Goal: Task Accomplishment & Management: Manage account settings

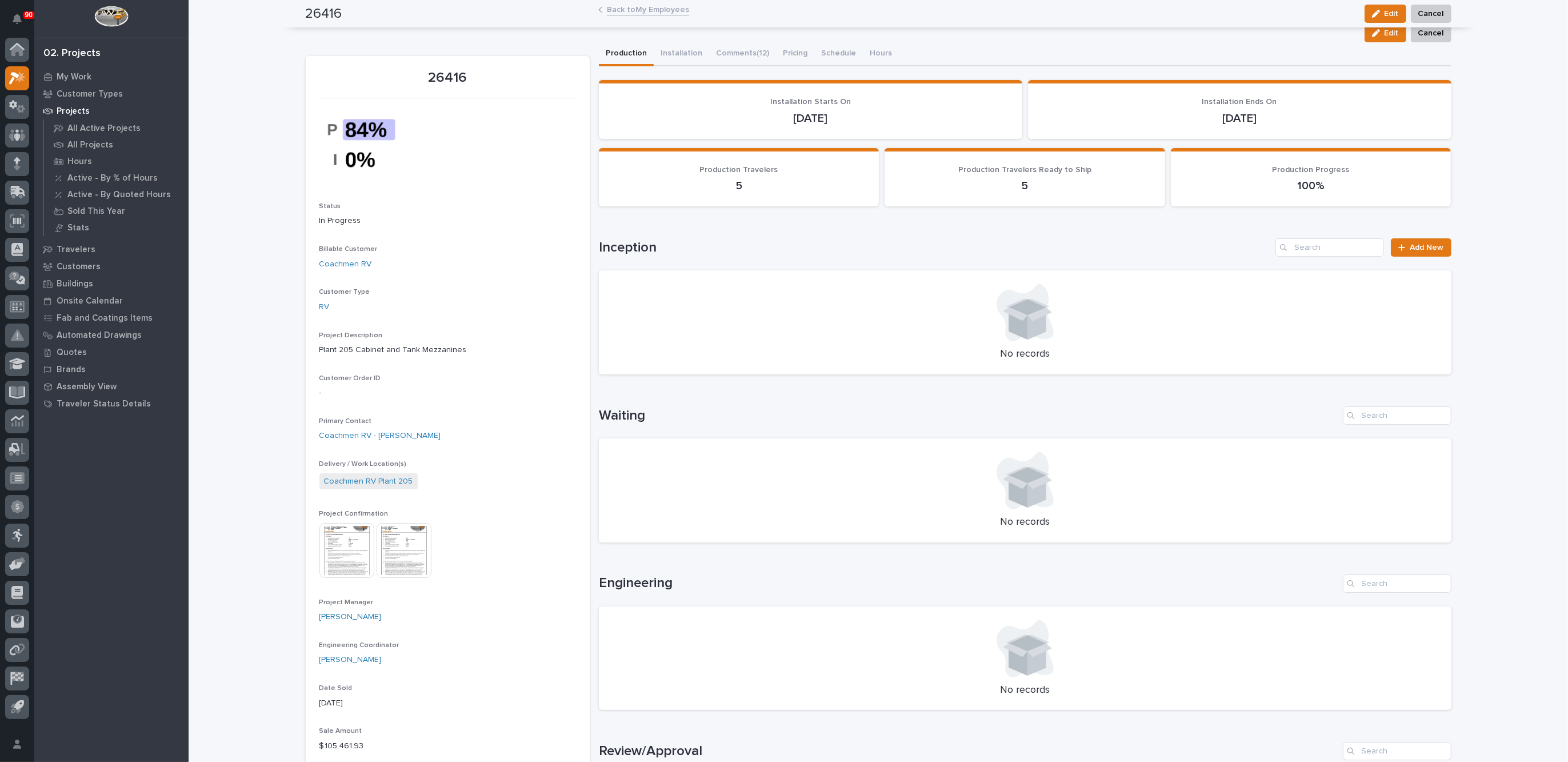
scroll to position [572, 0]
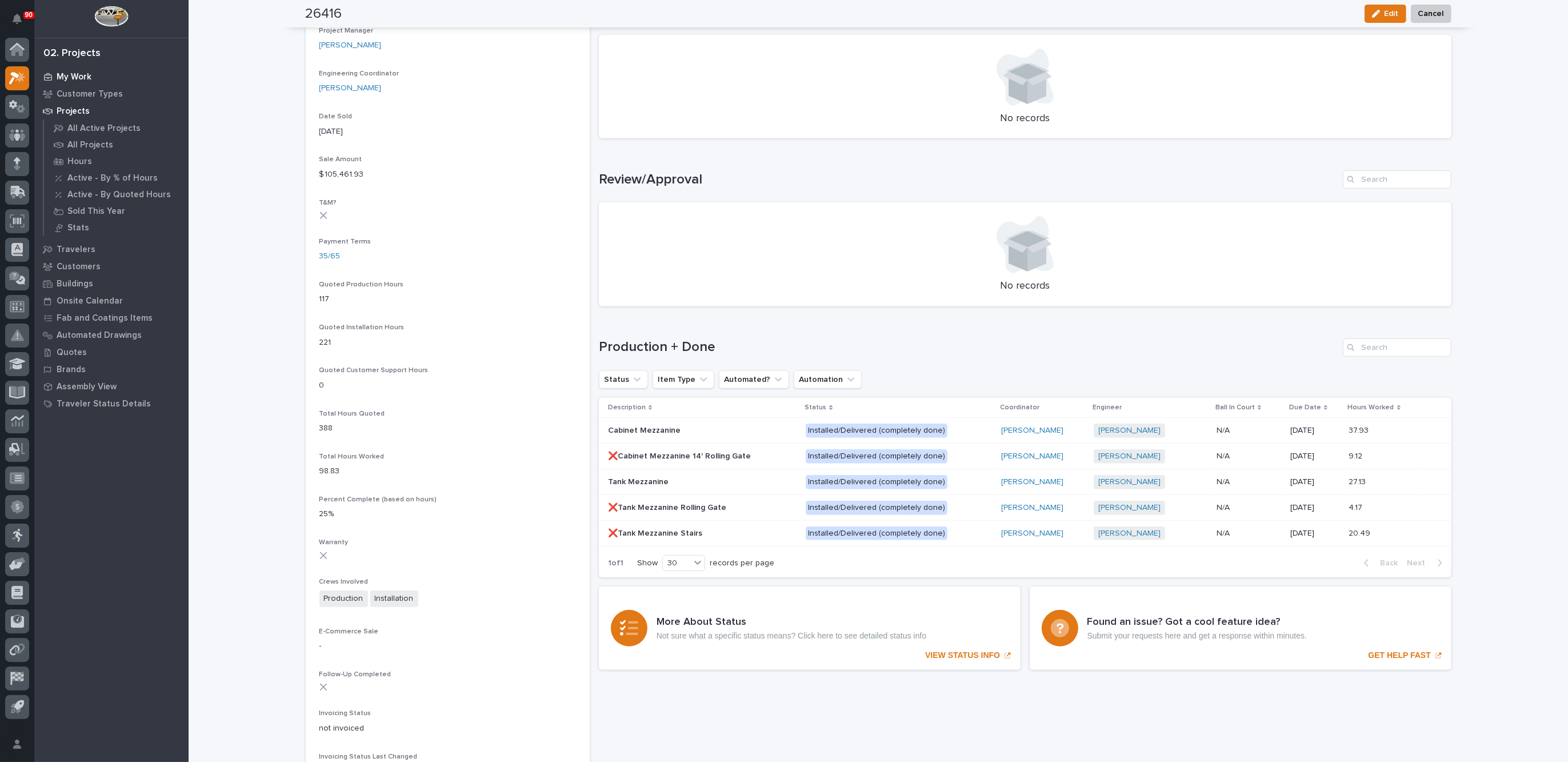
click at [80, 77] on p "My Work" at bounding box center [74, 76] width 35 height 10
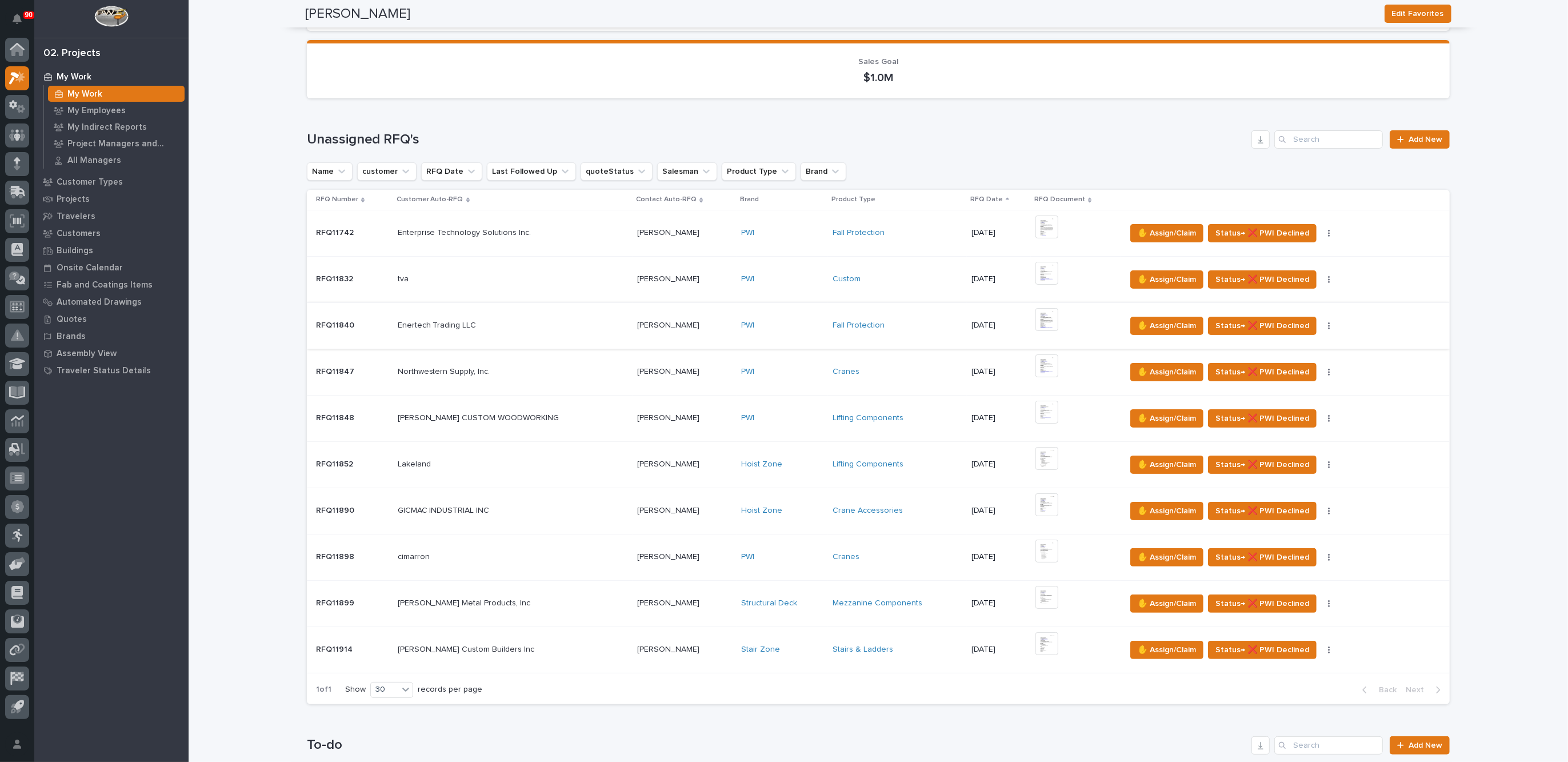
scroll to position [214, 0]
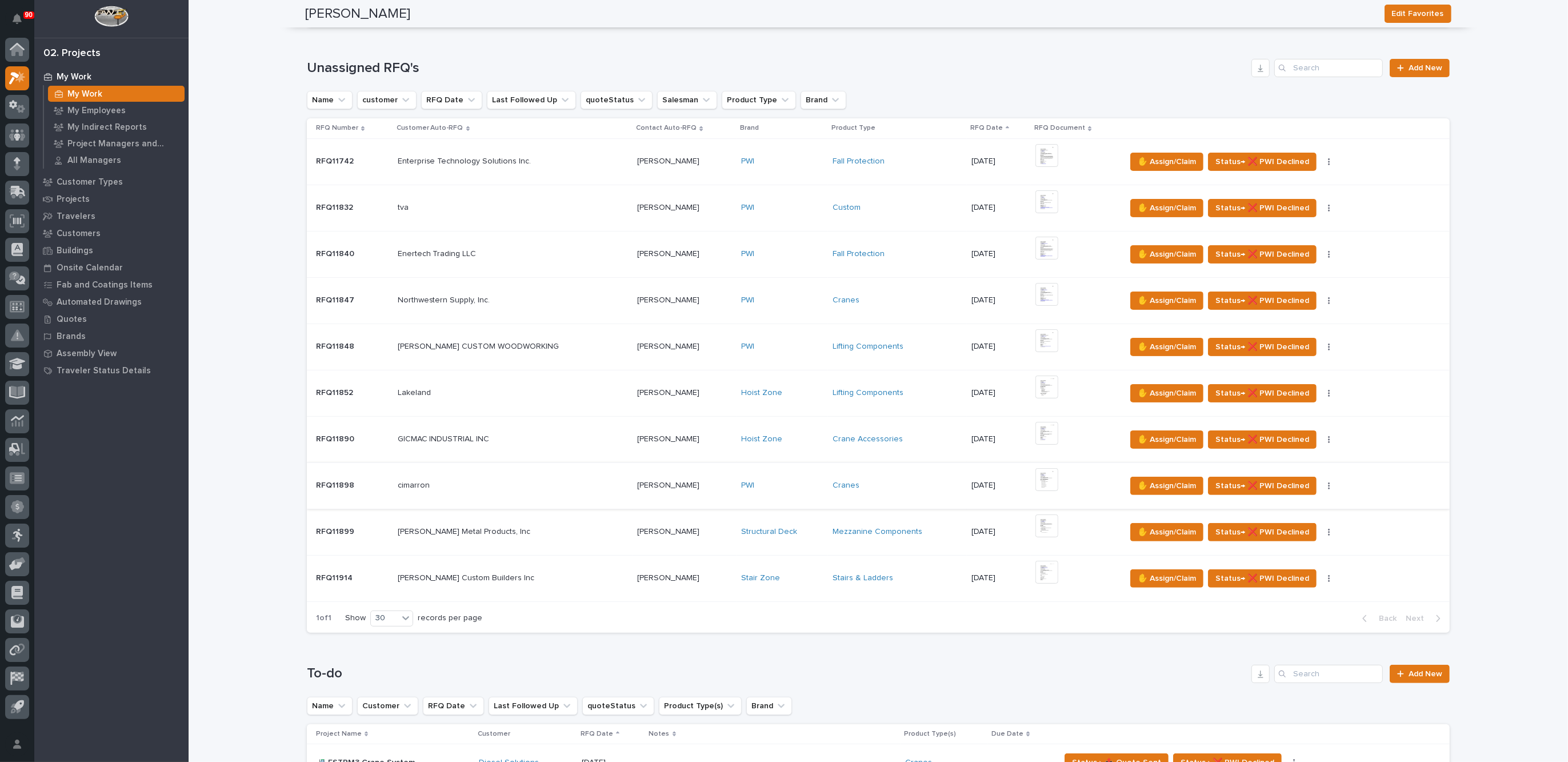
click at [1035, 475] on img at bounding box center [1046, 479] width 23 height 23
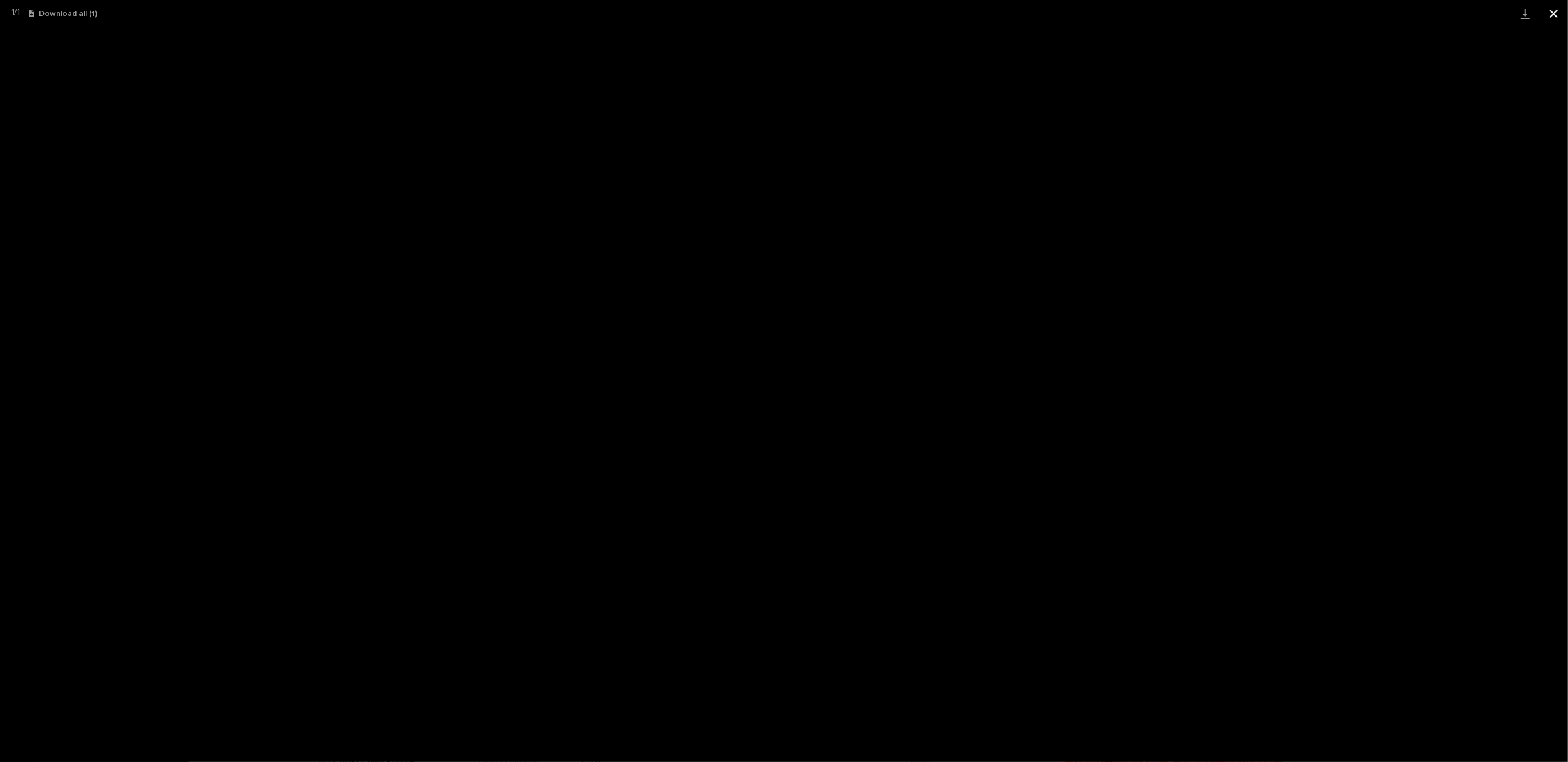
click at [1551, 10] on button "Close gallery" at bounding box center [1554, 13] width 28 height 27
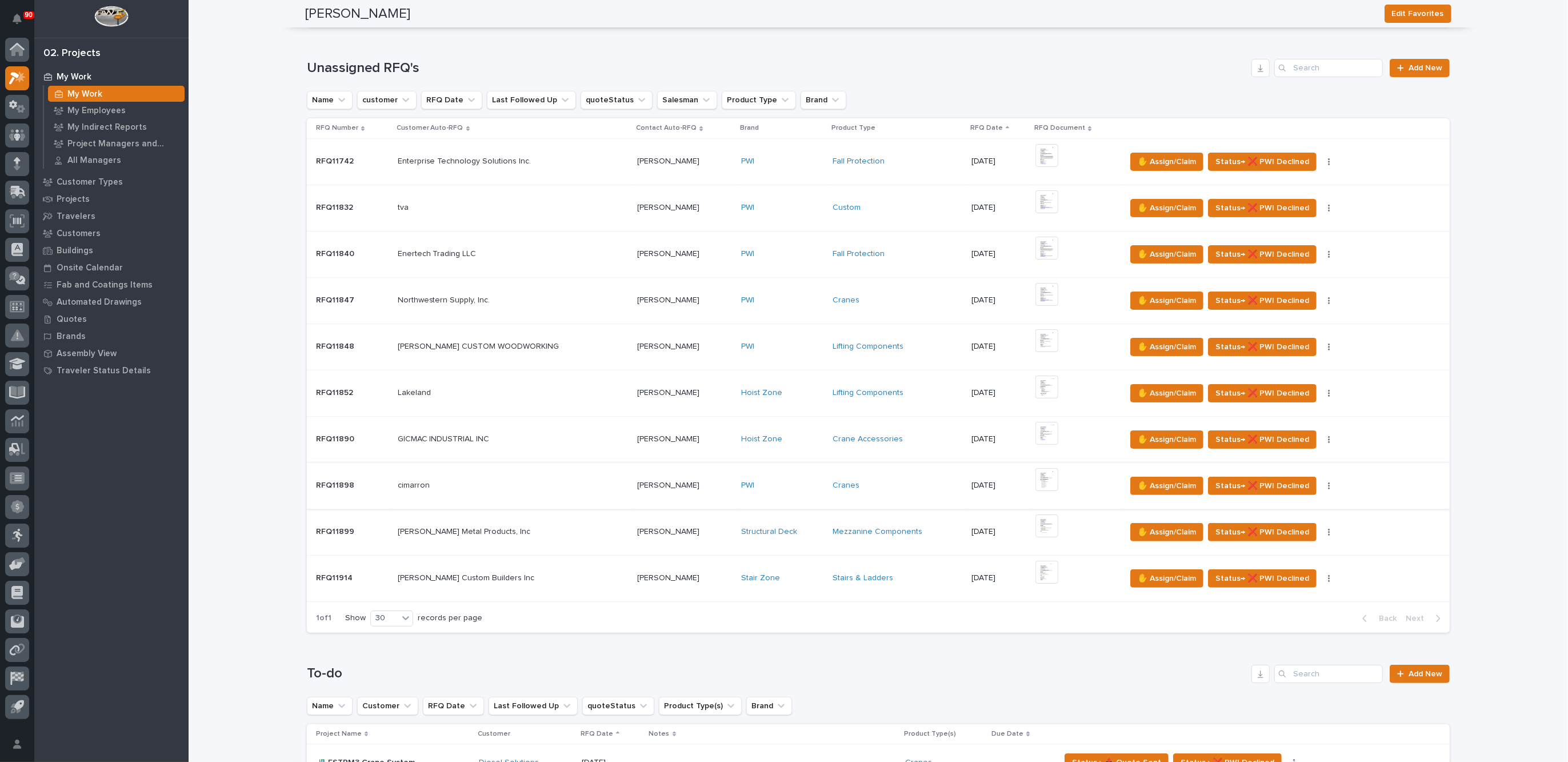
click at [1035, 472] on img at bounding box center [1046, 479] width 23 height 23
click at [1156, 482] on span "✋ Assign/Claim" at bounding box center [1167, 485] width 58 height 13
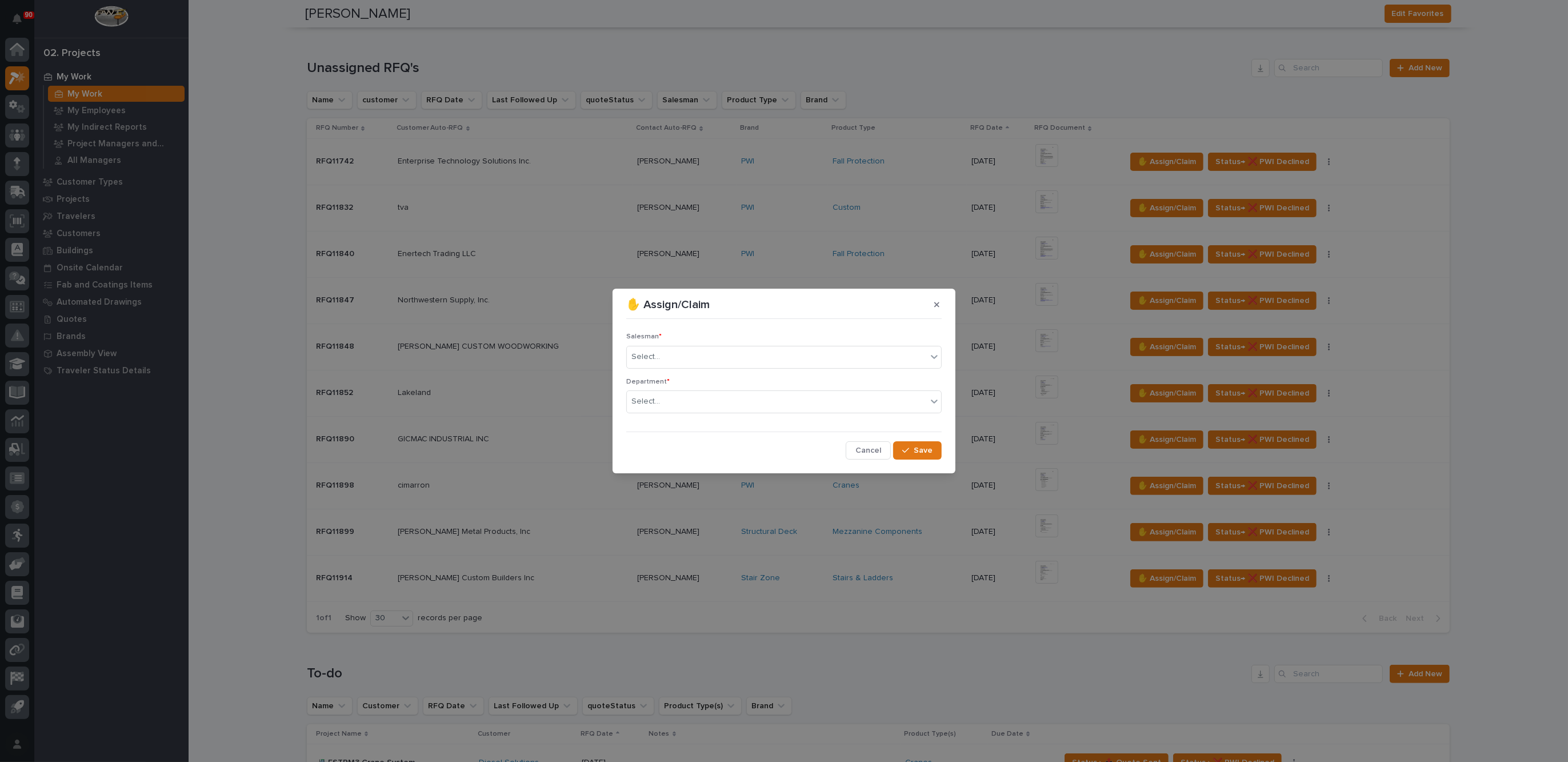
click at [1164, 666] on div "✋ Assign/Claim Salesman * Select... Department * Select... Cancel Save" at bounding box center [784, 381] width 1568 height 762
click at [870, 447] on span "Cancel" at bounding box center [868, 449] width 26 height 10
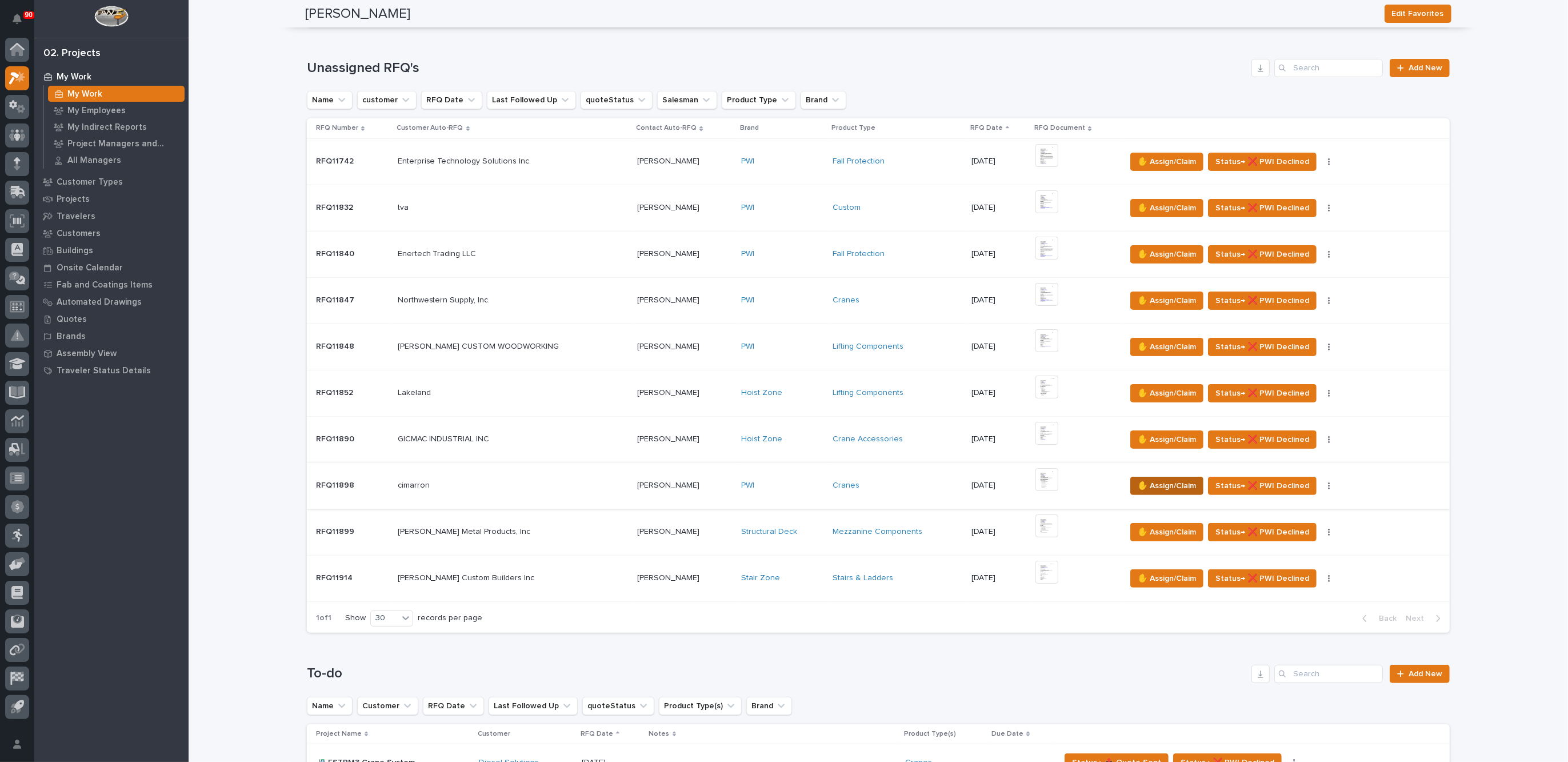
click at [1148, 482] on span "✋ Assign/Claim" at bounding box center [1167, 485] width 58 height 13
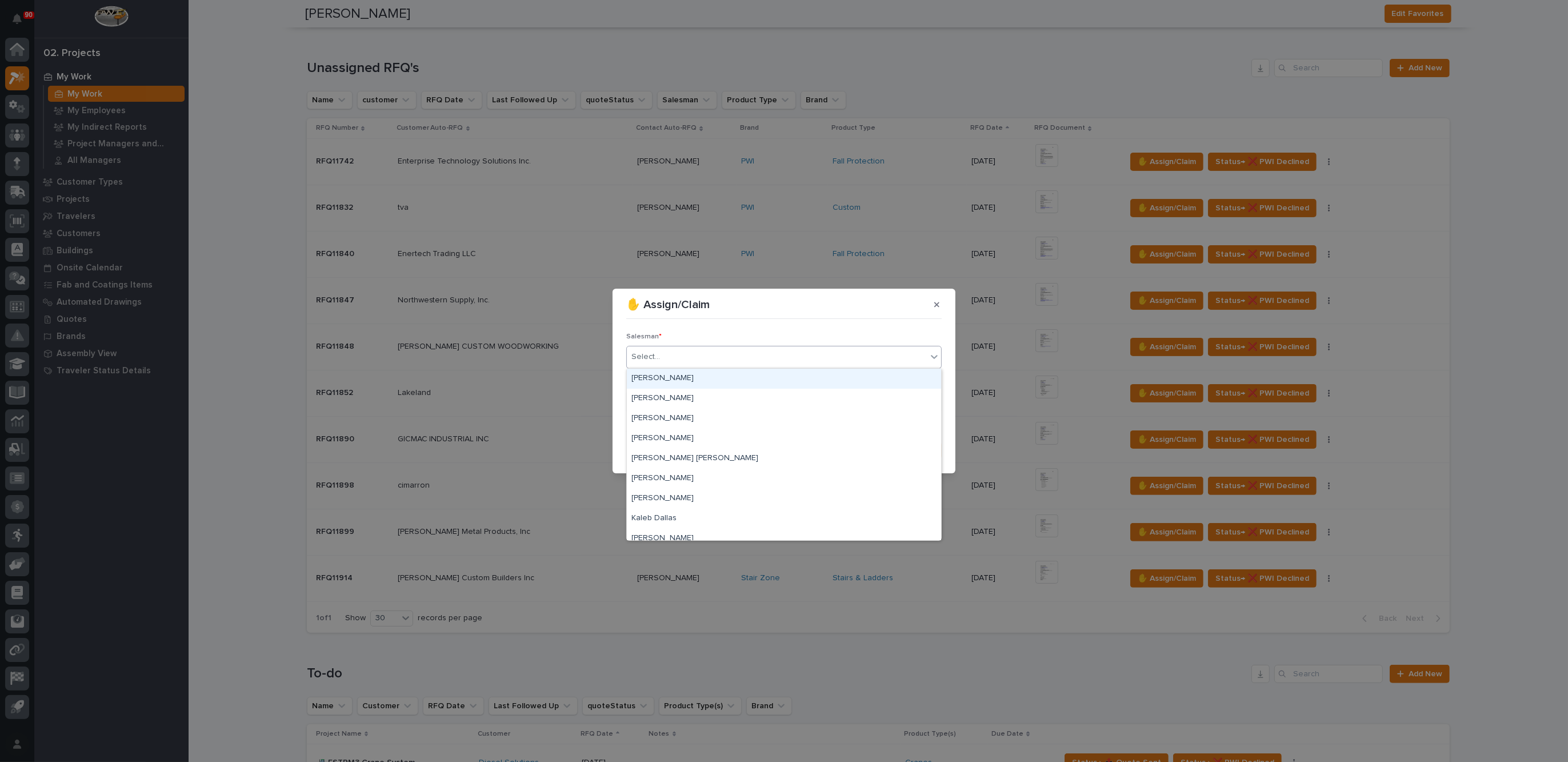
click at [661, 356] on input "text" at bounding box center [661, 357] width 1 height 9
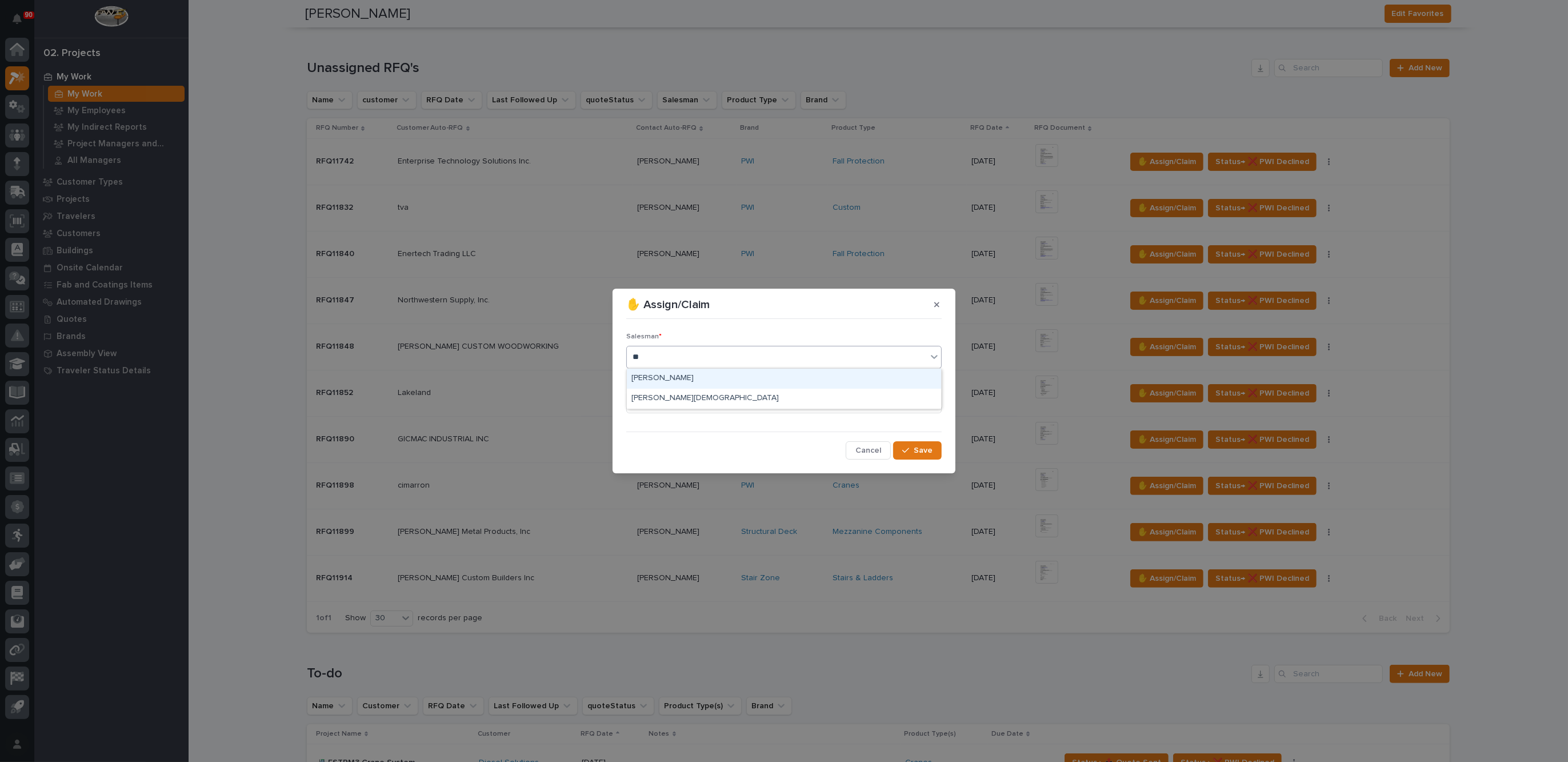
type input "***"
click at [673, 393] on div "[PERSON_NAME][DEMOGRAPHIC_DATA]" at bounding box center [783, 398] width 314 height 20
click at [668, 400] on div "Select..." at bounding box center [776, 401] width 300 height 19
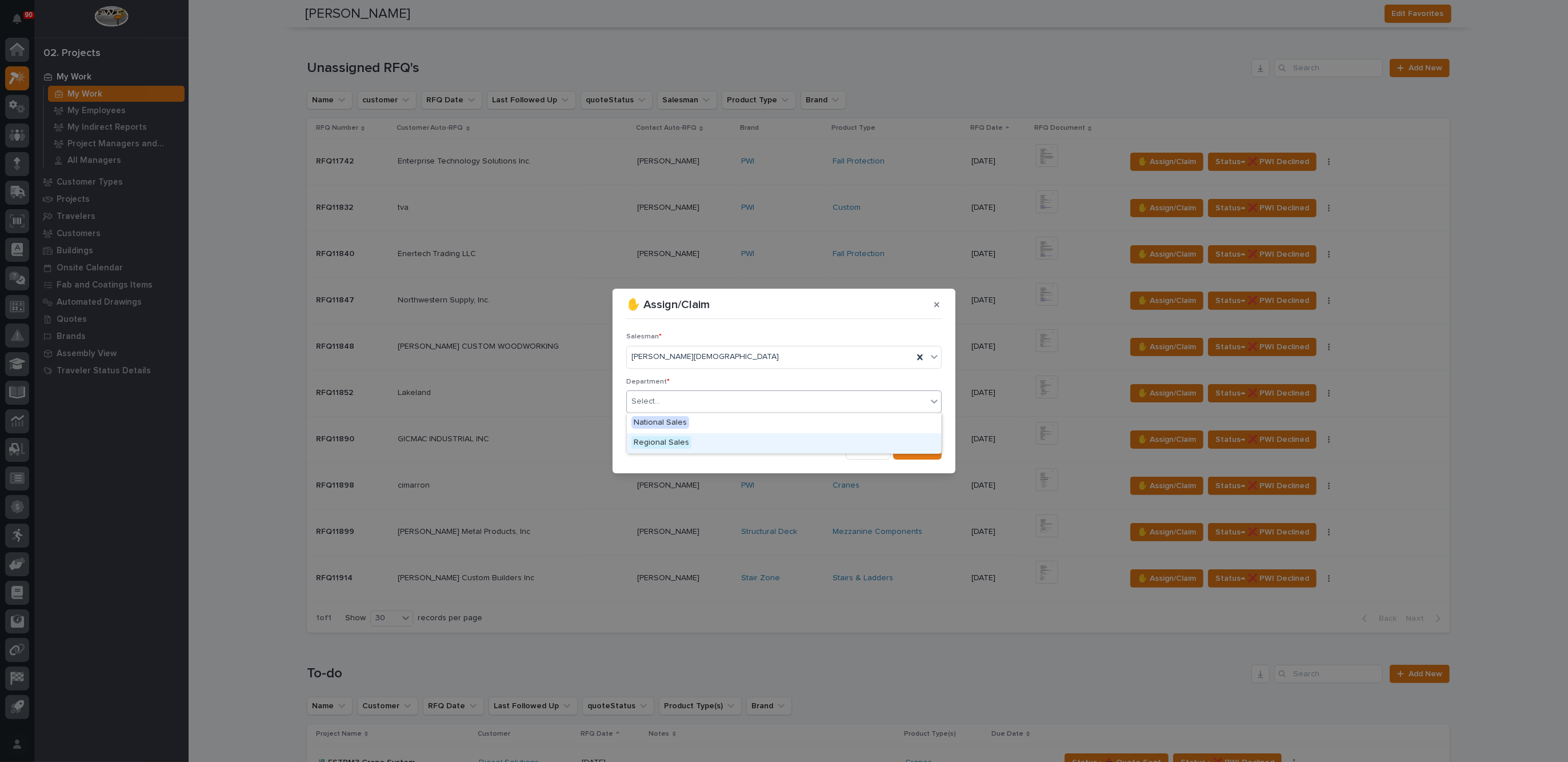
click at [671, 442] on span "Regional Sales" at bounding box center [661, 442] width 60 height 13
click at [912, 452] on div "button" at bounding box center [908, 450] width 12 height 8
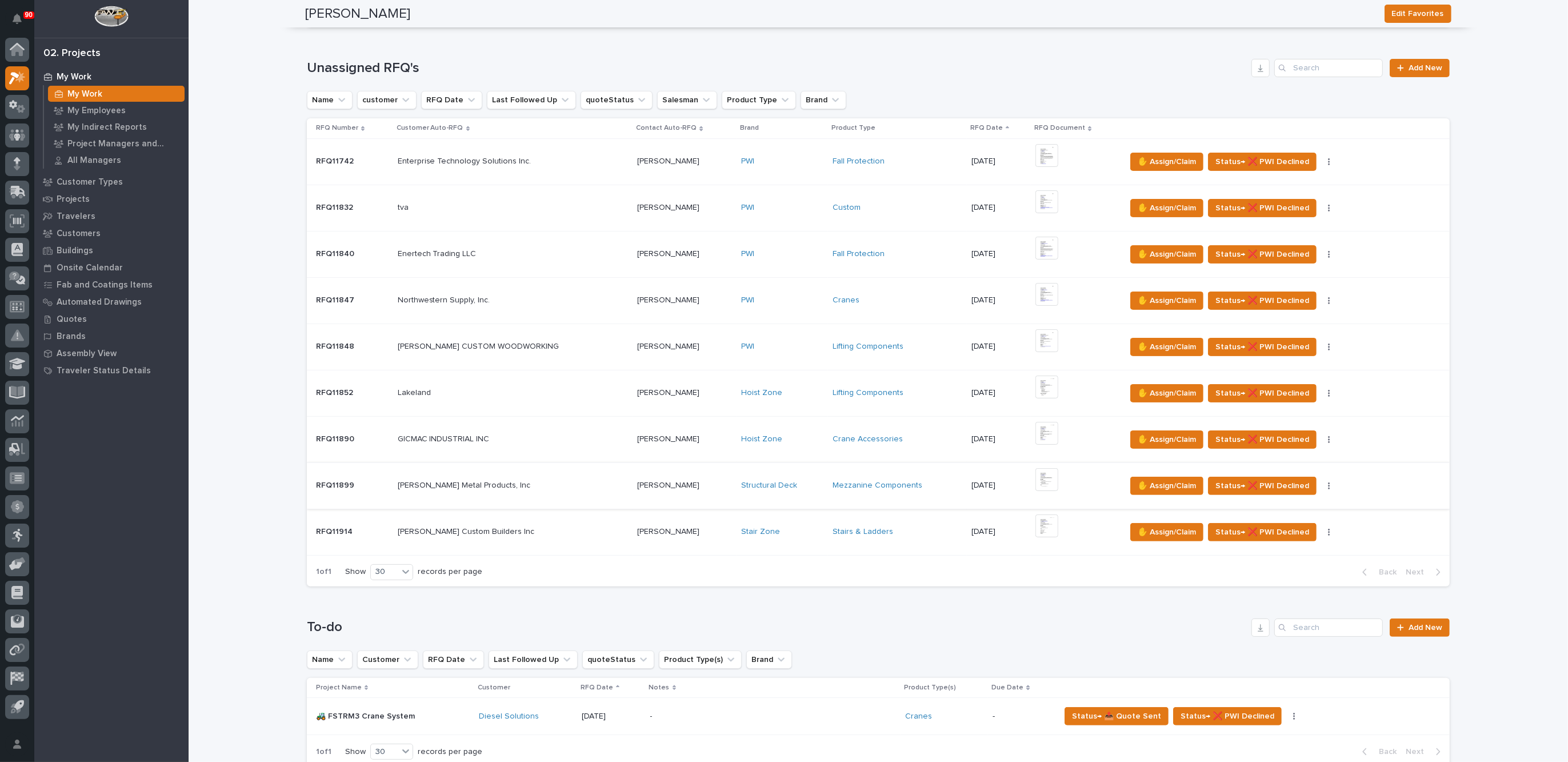
click at [1035, 475] on img at bounding box center [1046, 479] width 23 height 23
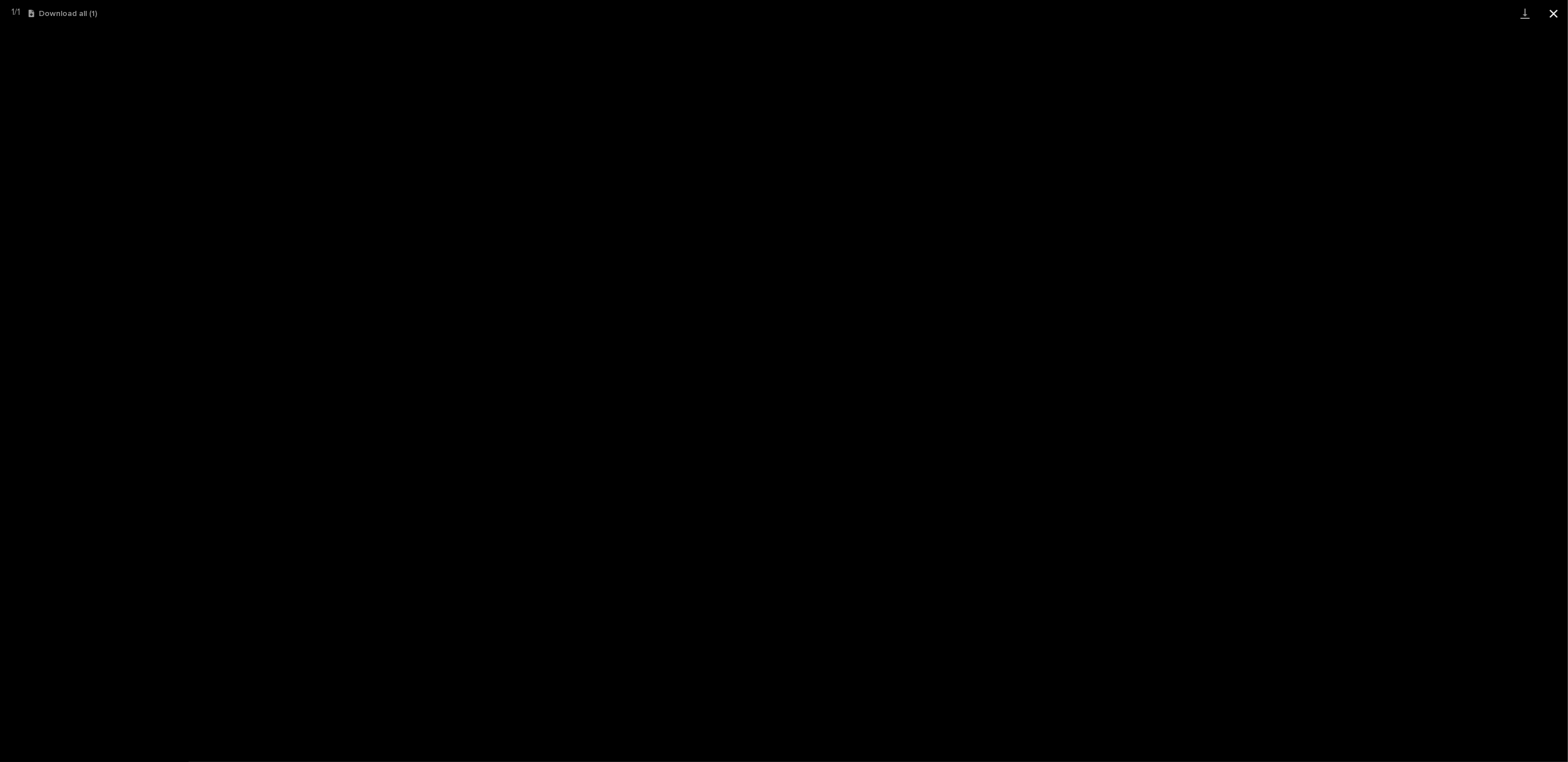
click at [1557, 12] on button "Close gallery" at bounding box center [1554, 13] width 28 height 27
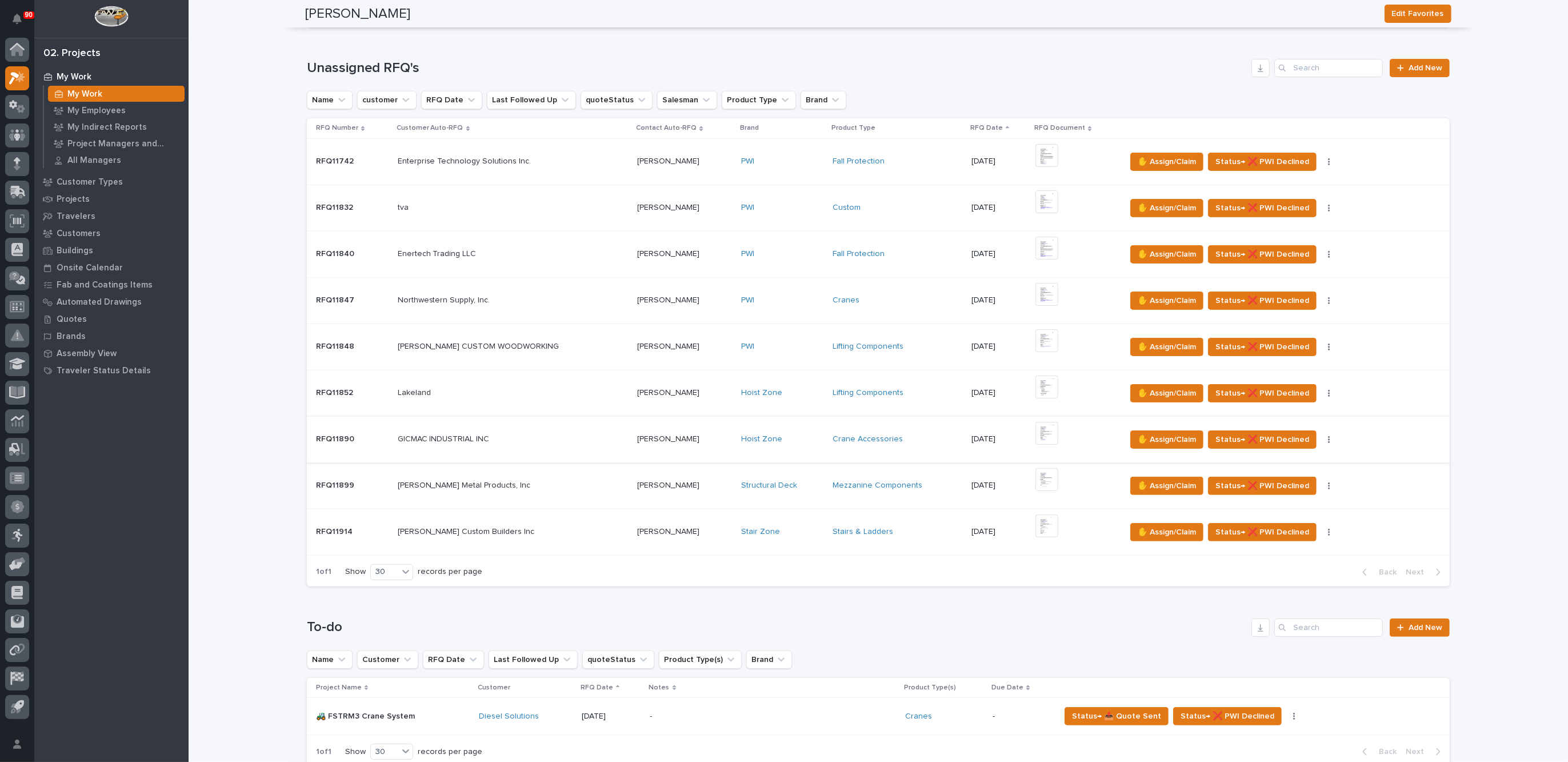
click at [1035, 430] on img at bounding box center [1046, 433] width 23 height 23
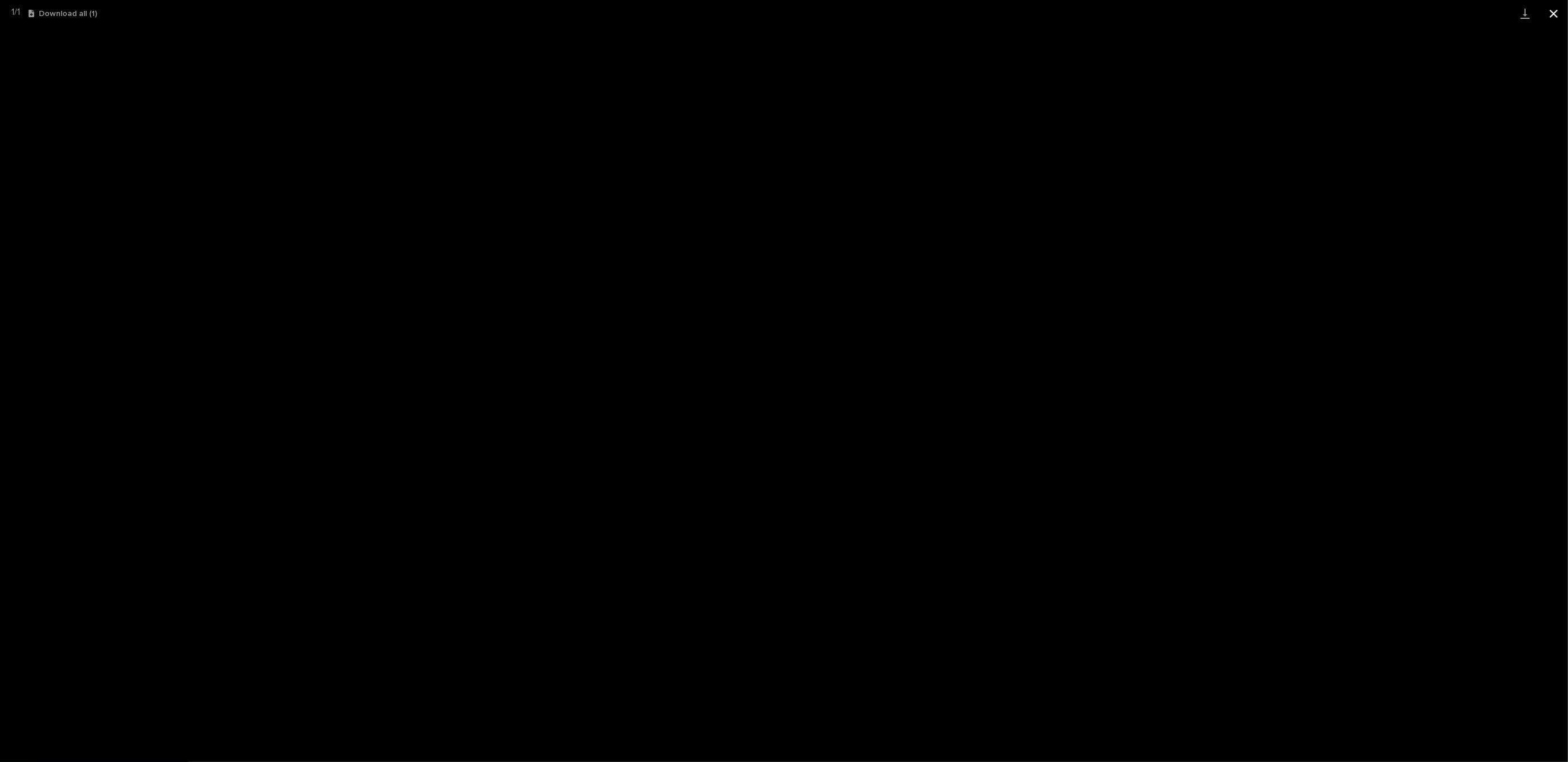
click at [1557, 10] on button "Close gallery" at bounding box center [1554, 13] width 28 height 27
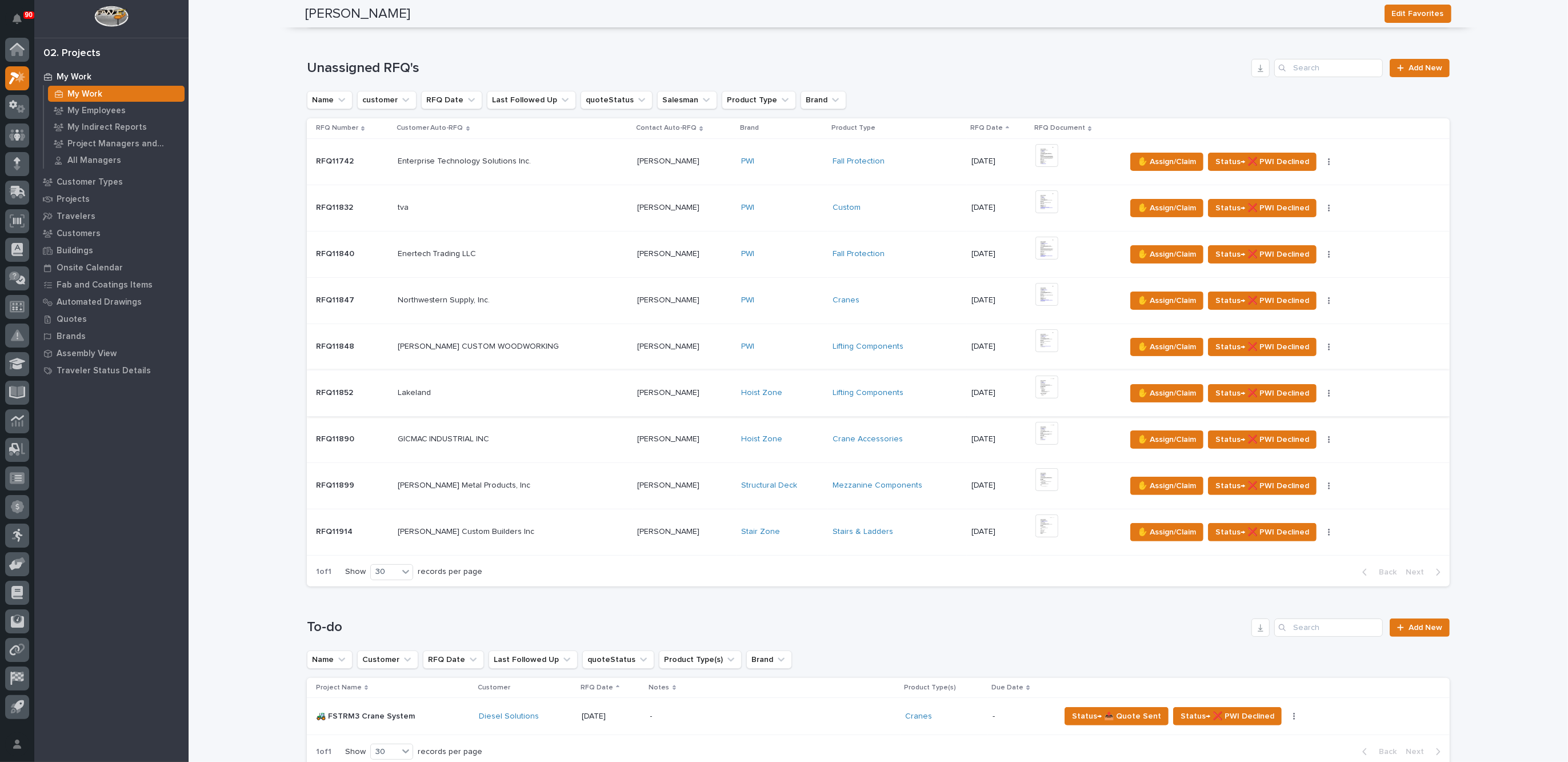
click at [1035, 382] on img at bounding box center [1046, 387] width 23 height 23
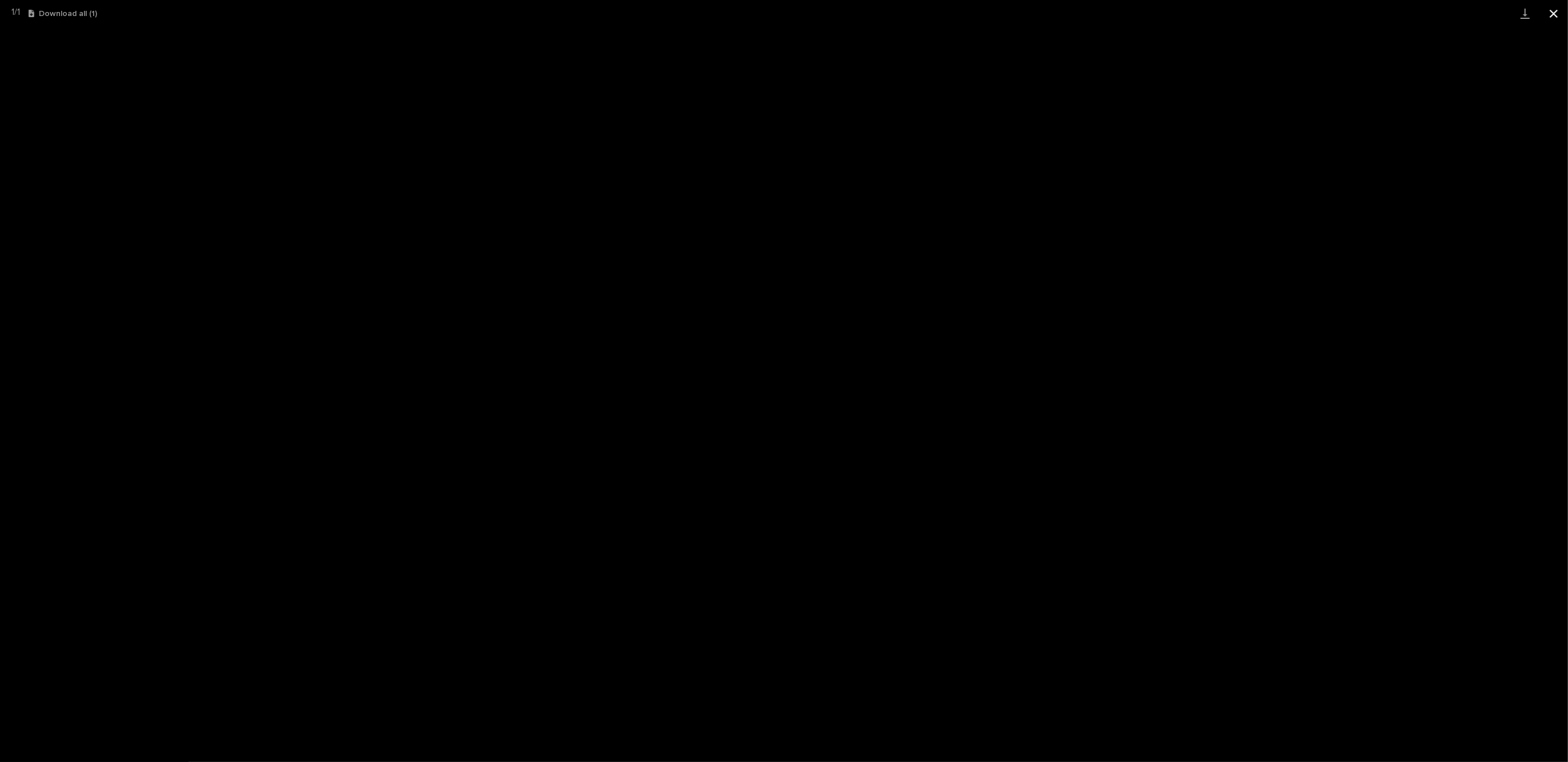
click at [1555, 16] on button "Close gallery" at bounding box center [1554, 13] width 28 height 27
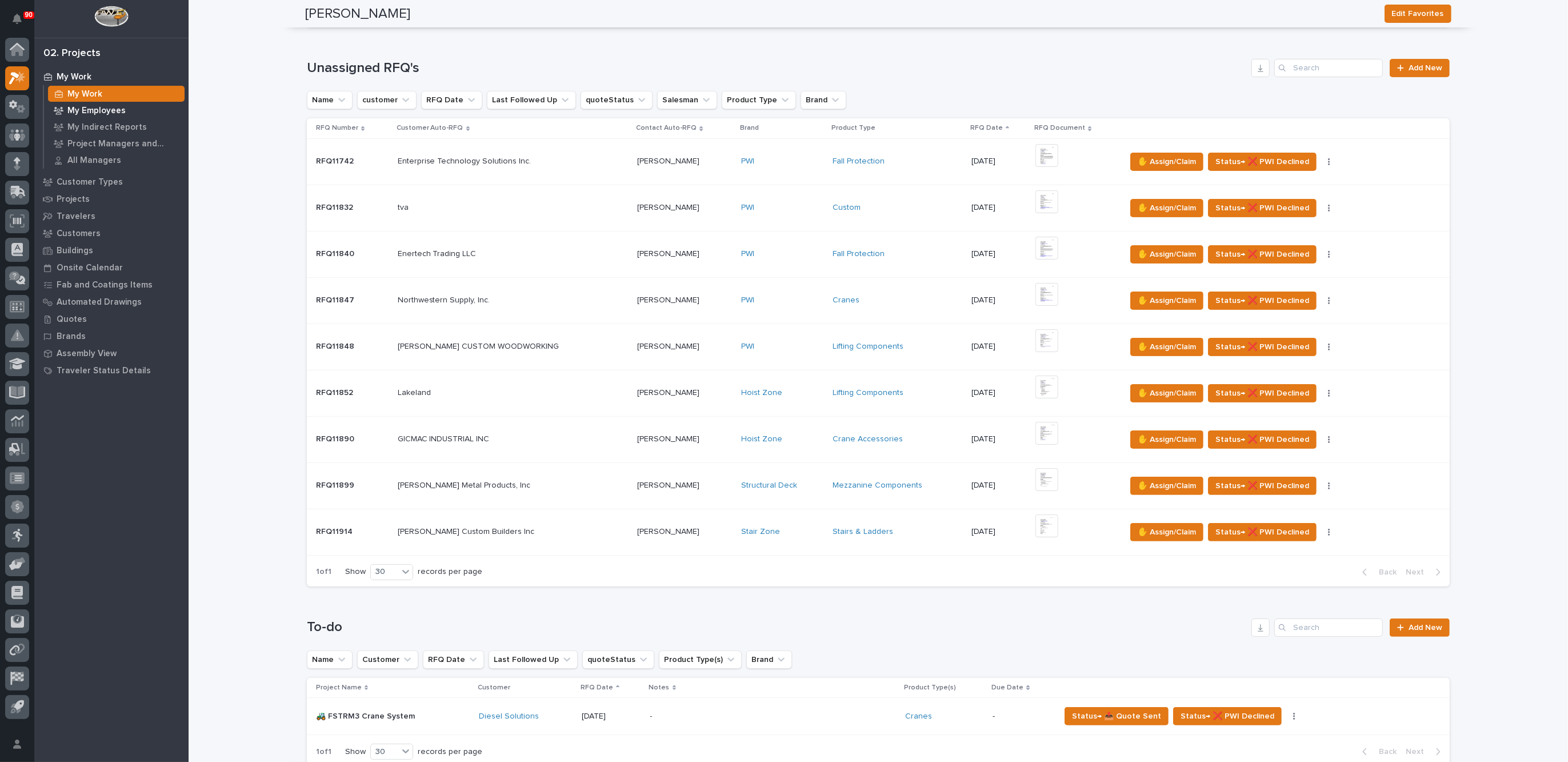
click at [97, 105] on p "My Employees" at bounding box center [97, 110] width 58 height 10
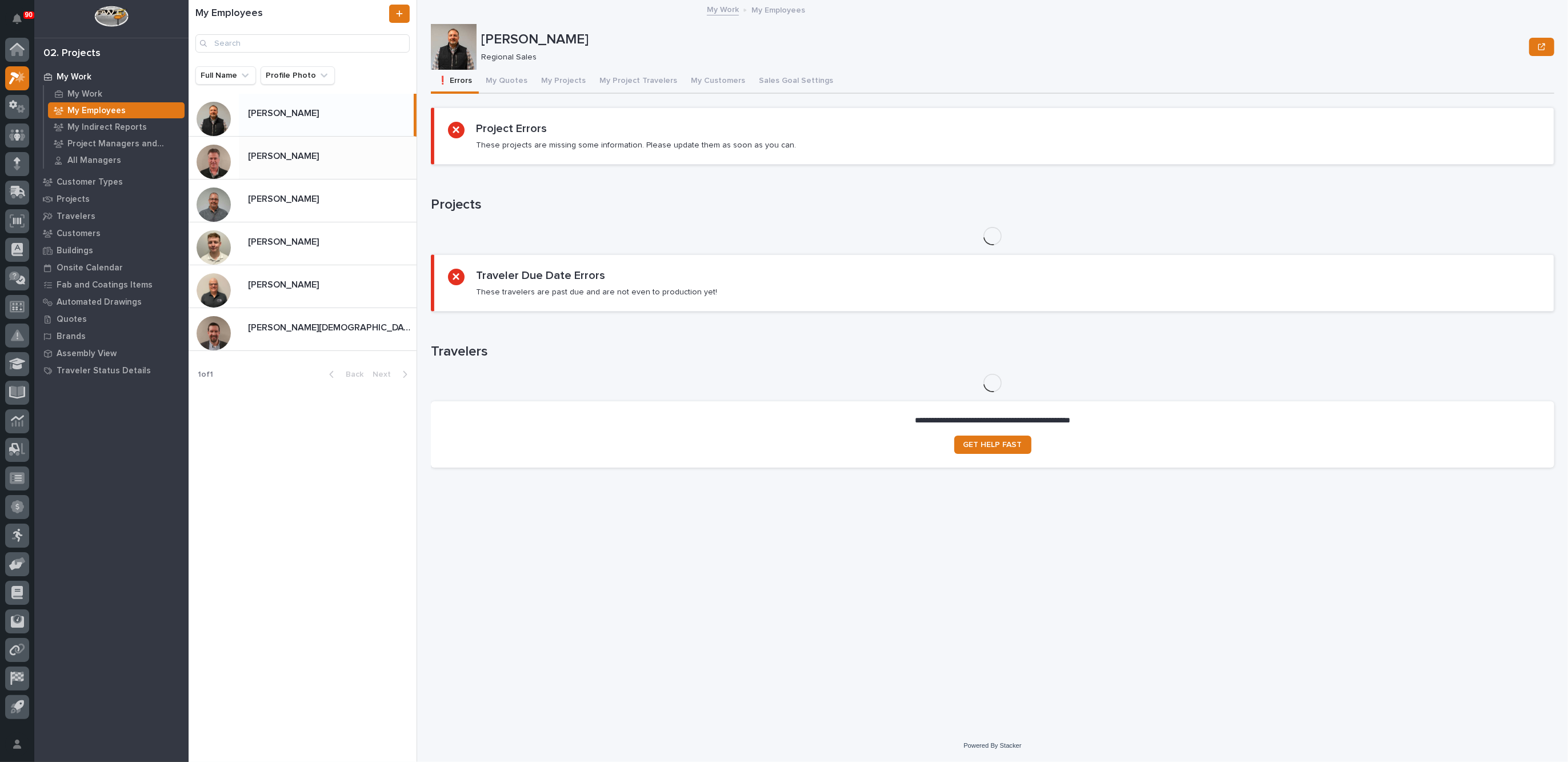
click at [301, 160] on p at bounding box center [330, 157] width 164 height 11
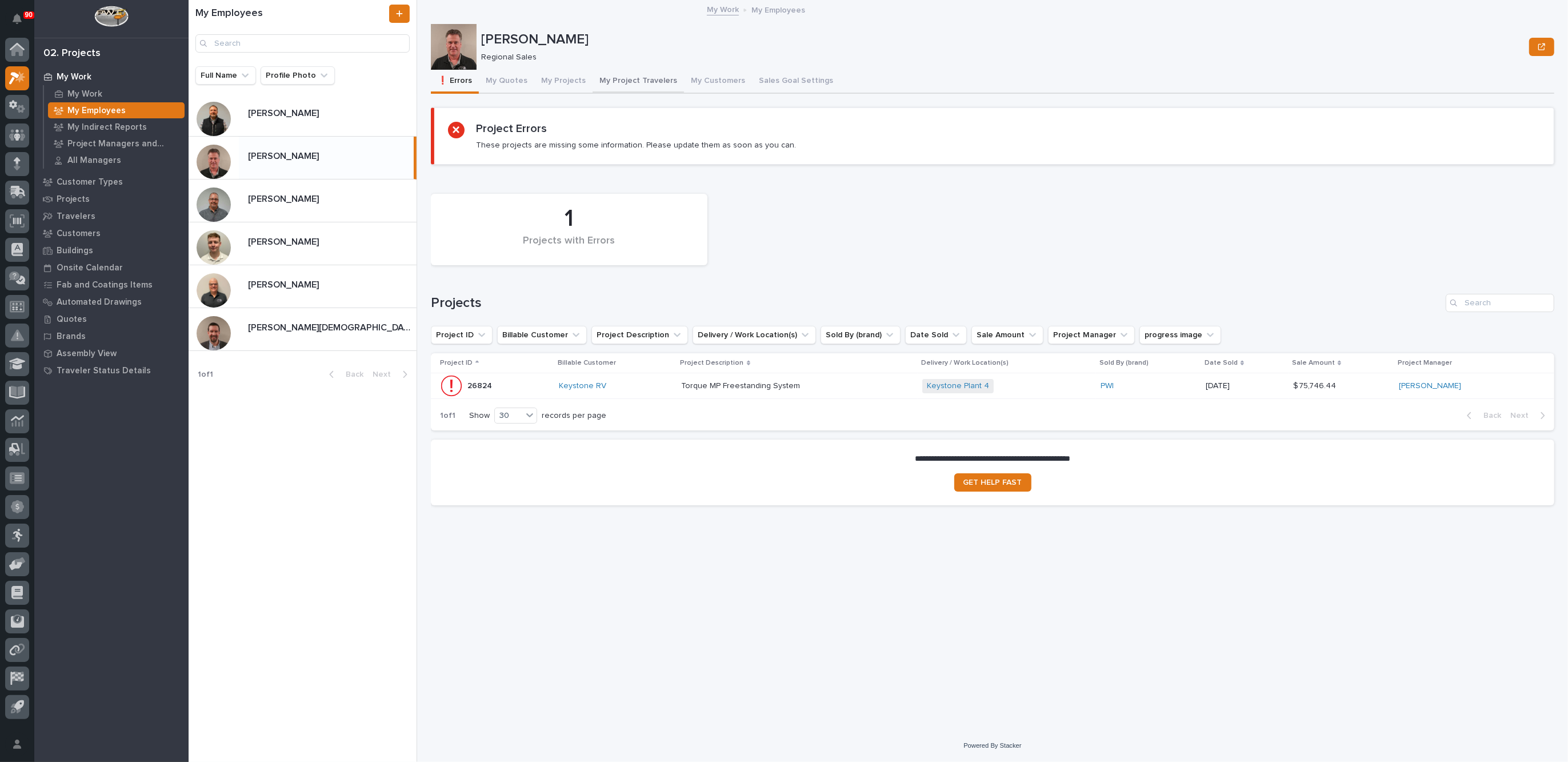
click at [626, 78] on button "My Project Travelers" at bounding box center [638, 82] width 91 height 24
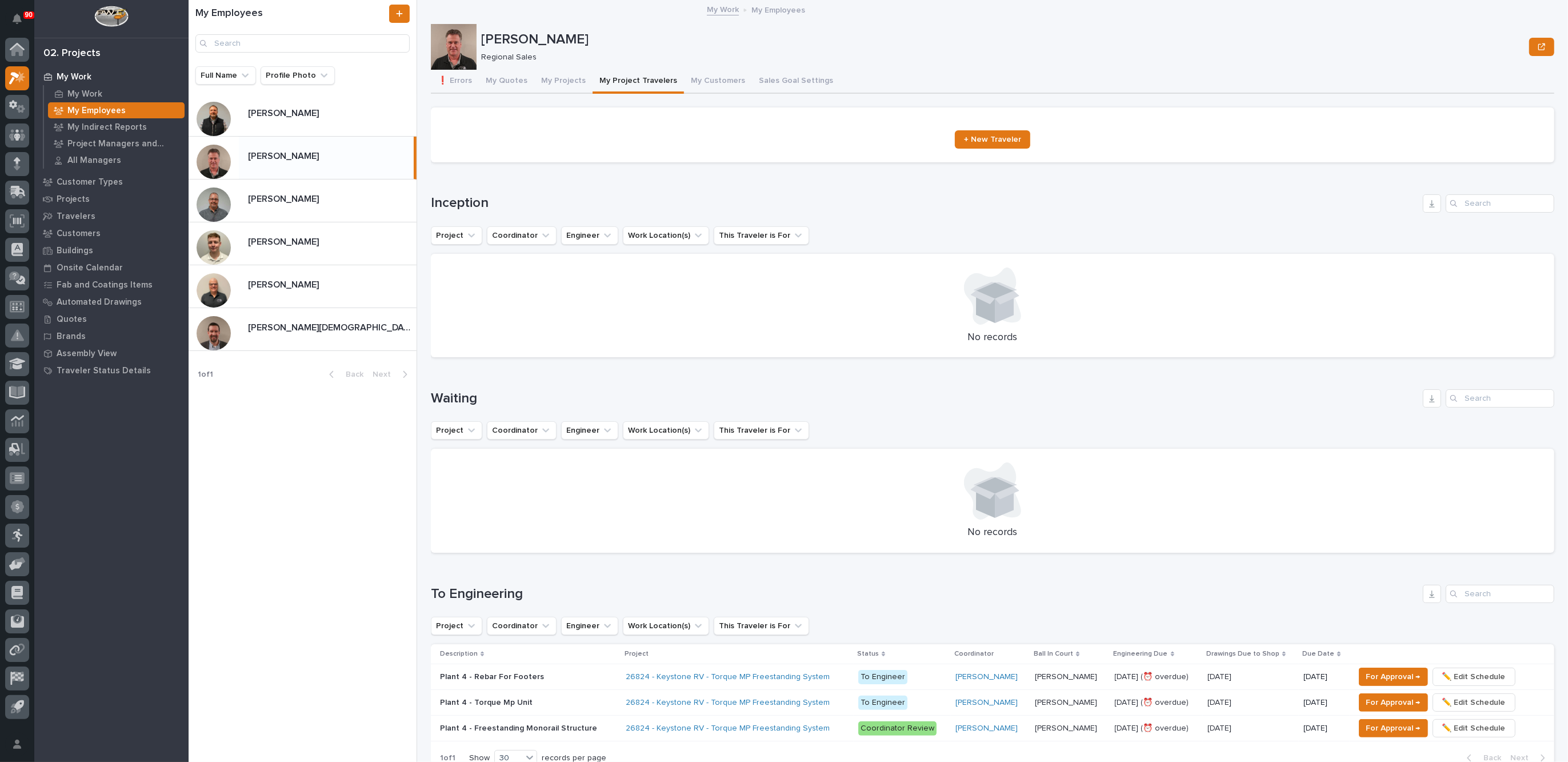
scroll to position [286, 0]
